Goal: Task Accomplishment & Management: Use online tool/utility

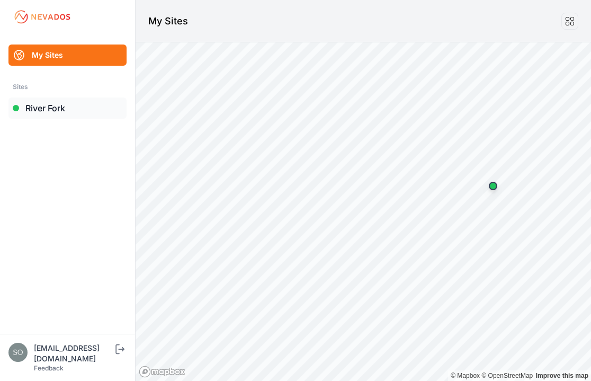
click at [86, 109] on link "River Fork" at bounding box center [67, 107] width 118 height 21
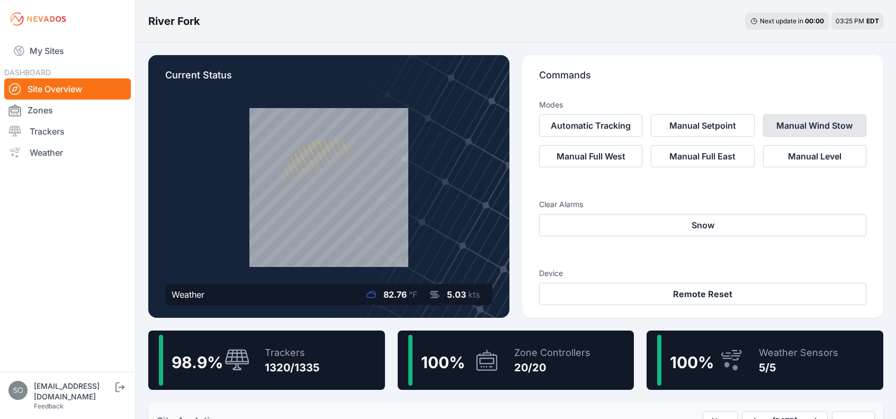
click at [591, 127] on button "Manual Wind Stow" at bounding box center [814, 125] width 103 height 22
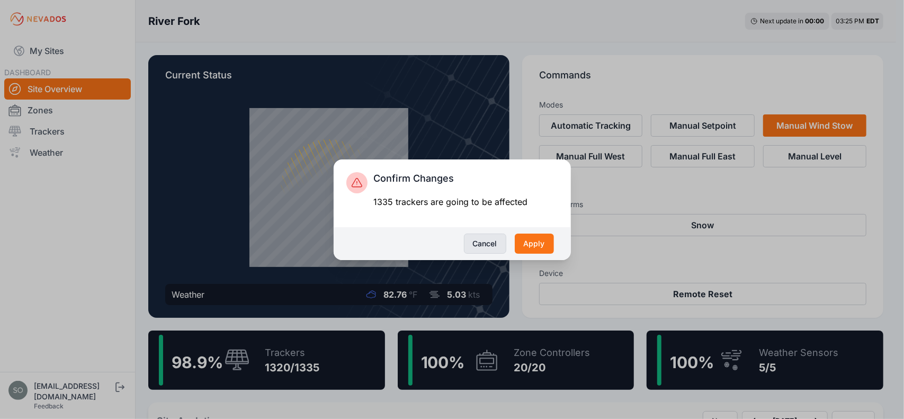
click at [479, 246] on button "Cancel" at bounding box center [485, 244] width 42 height 20
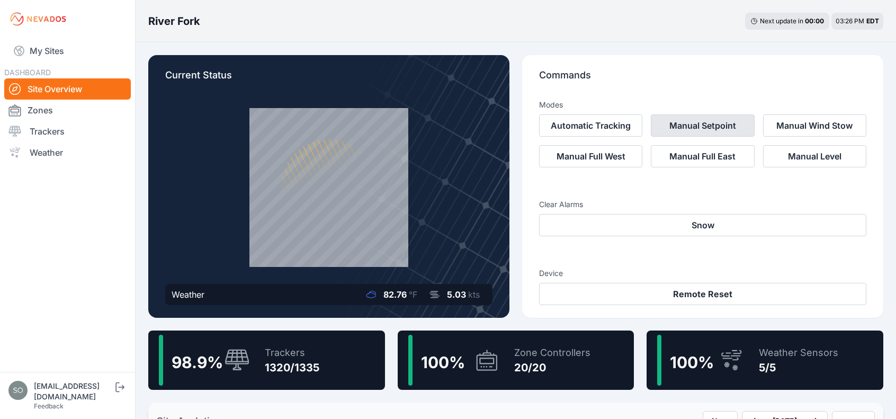
click at [591, 131] on button "Manual Setpoint" at bounding box center [702, 125] width 103 height 22
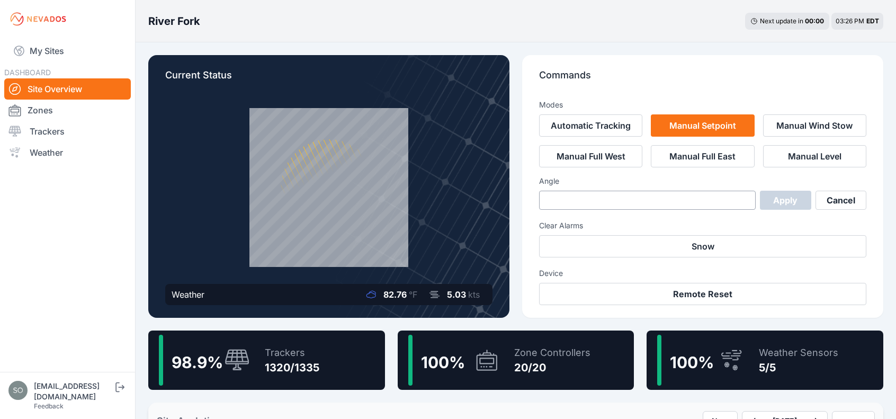
click at [591, 83] on p "Commands" at bounding box center [702, 79] width 327 height 23
click at [591, 195] on button "Cancel" at bounding box center [841, 200] width 51 height 19
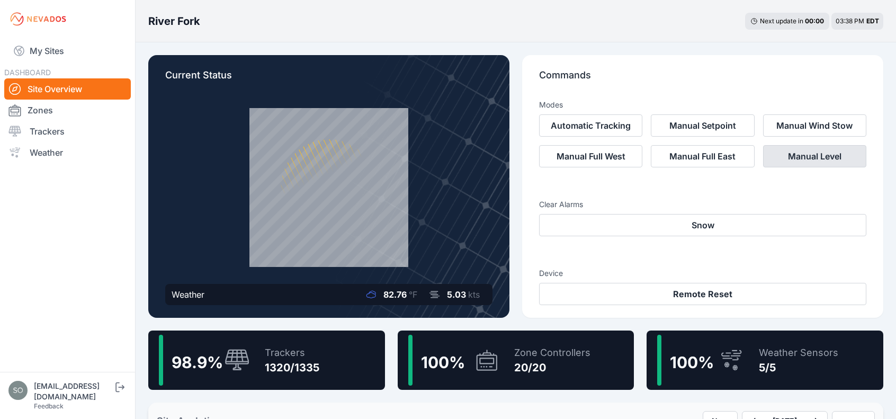
click at [591, 158] on button "Manual Level" at bounding box center [814, 156] width 103 height 22
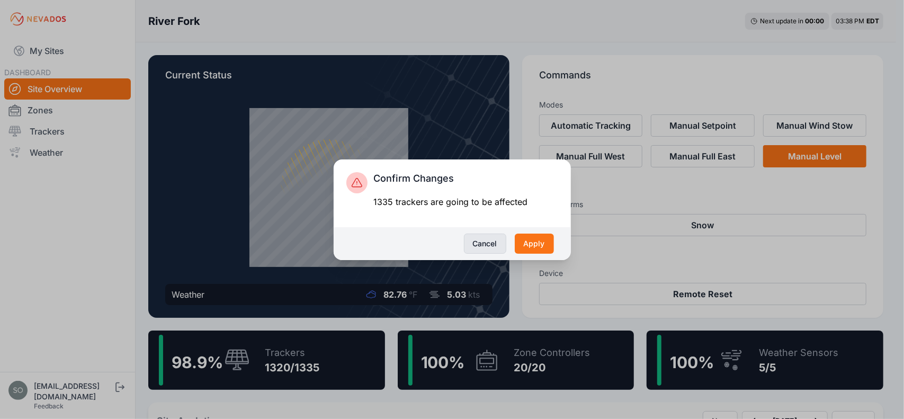
click at [482, 237] on button "Cancel" at bounding box center [485, 244] width 42 height 20
